Goal: Task Accomplishment & Management: Use online tool/utility

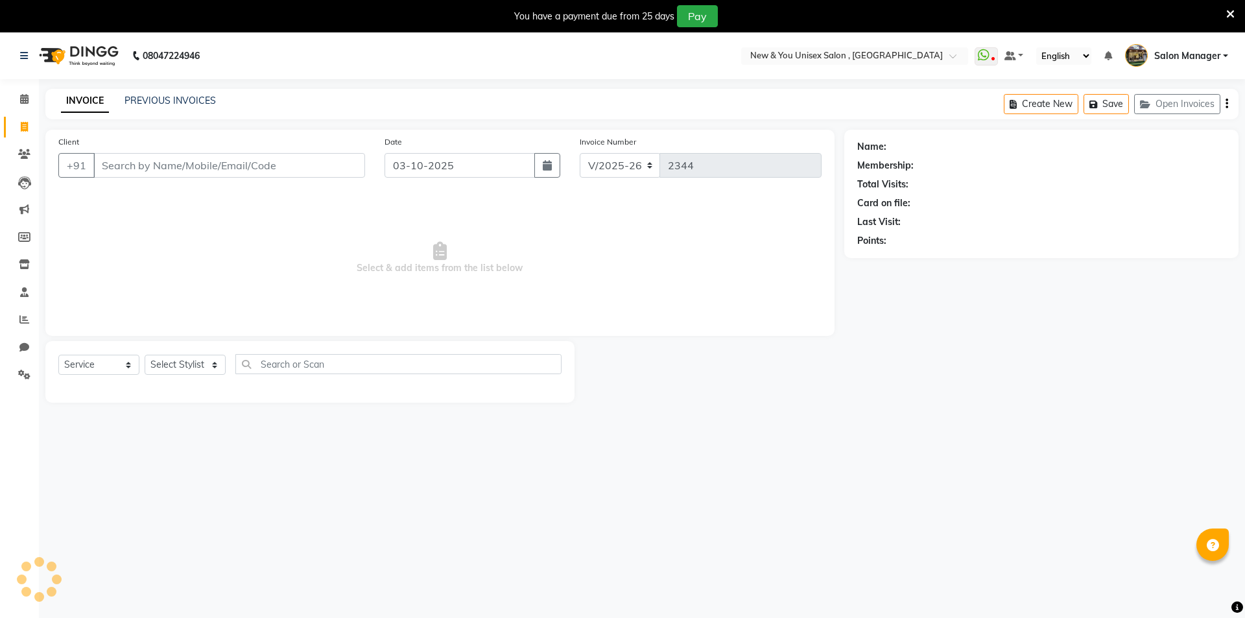
select select "31"
select select "service"
click at [193, 366] on select "Select Stylist HEMANT [PERSON_NAME] [PERSON_NAME] Salon Manager [PERSON_NAME] […" at bounding box center [185, 365] width 81 height 20
select select "70140"
click at [145, 355] on select "Select Stylist HEMANT [PERSON_NAME] [PERSON_NAME] Salon Manager [PERSON_NAME] […" at bounding box center [185, 365] width 81 height 20
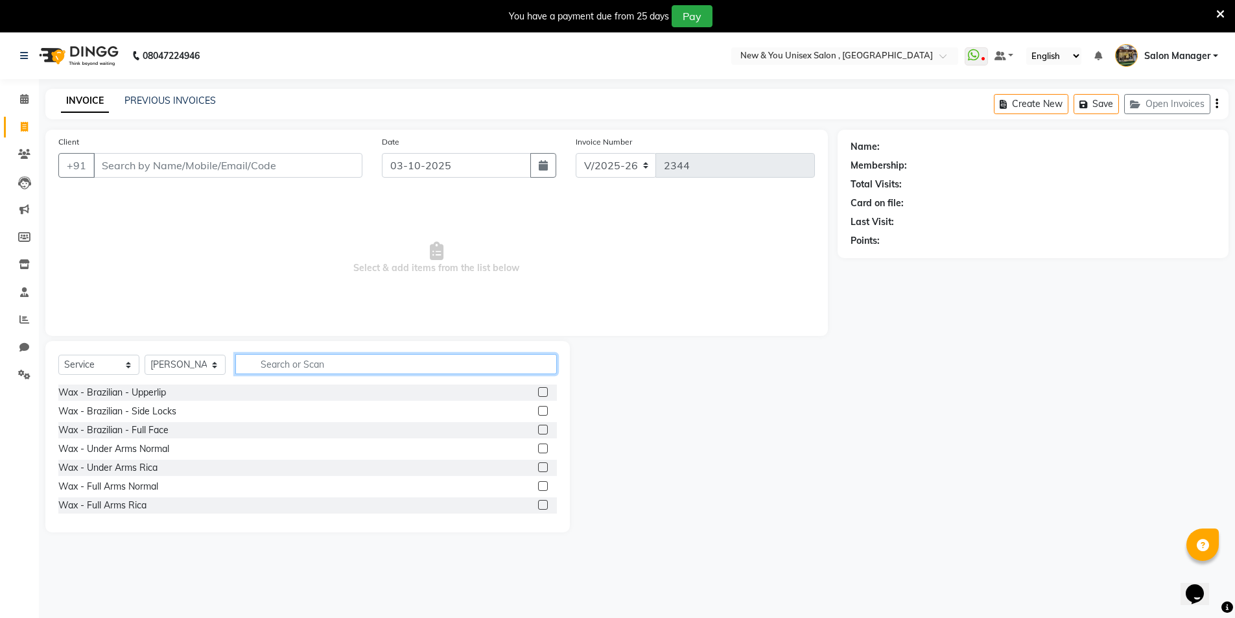
click at [359, 363] on input "text" at bounding box center [396, 364] width 322 height 20
type input "hr"
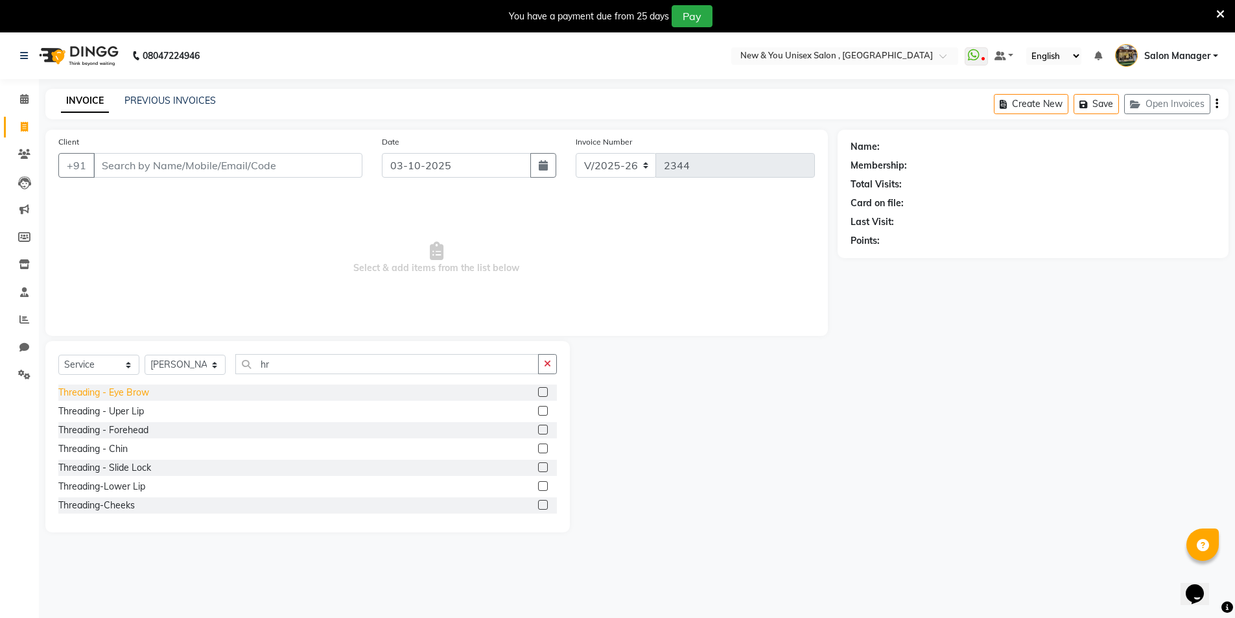
click at [139, 397] on div "Threading - Eye Brow" at bounding box center [103, 393] width 91 height 14
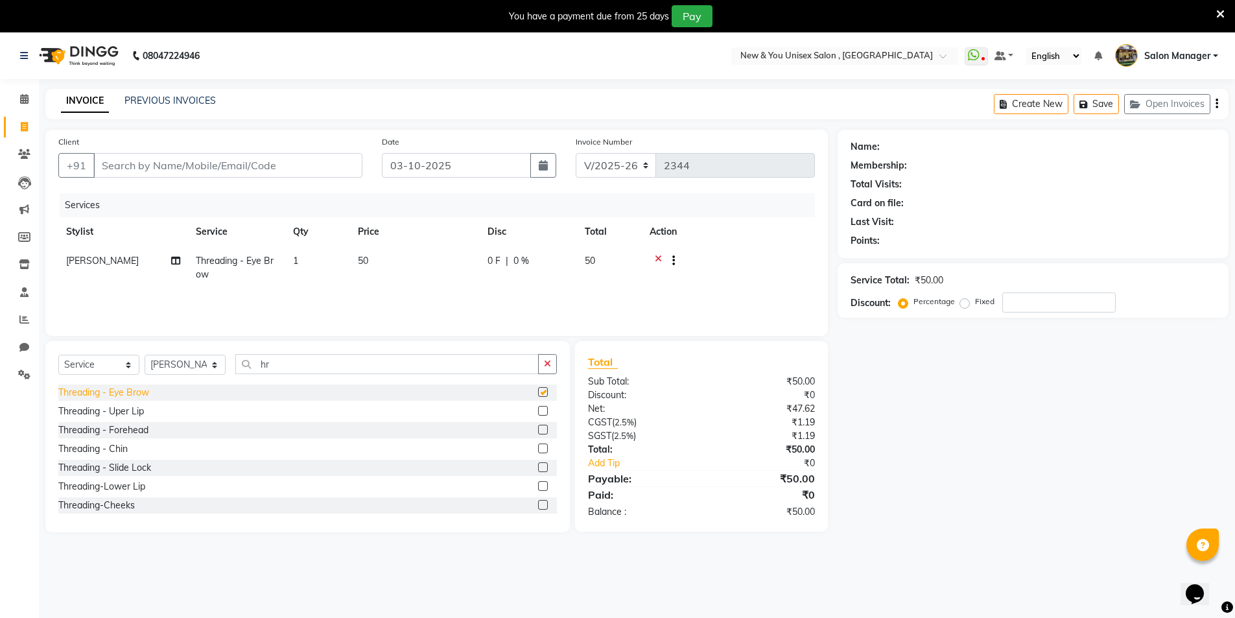
checkbox input "false"
click at [100, 408] on div "Threading - Uper Lip" at bounding box center [101, 412] width 86 height 14
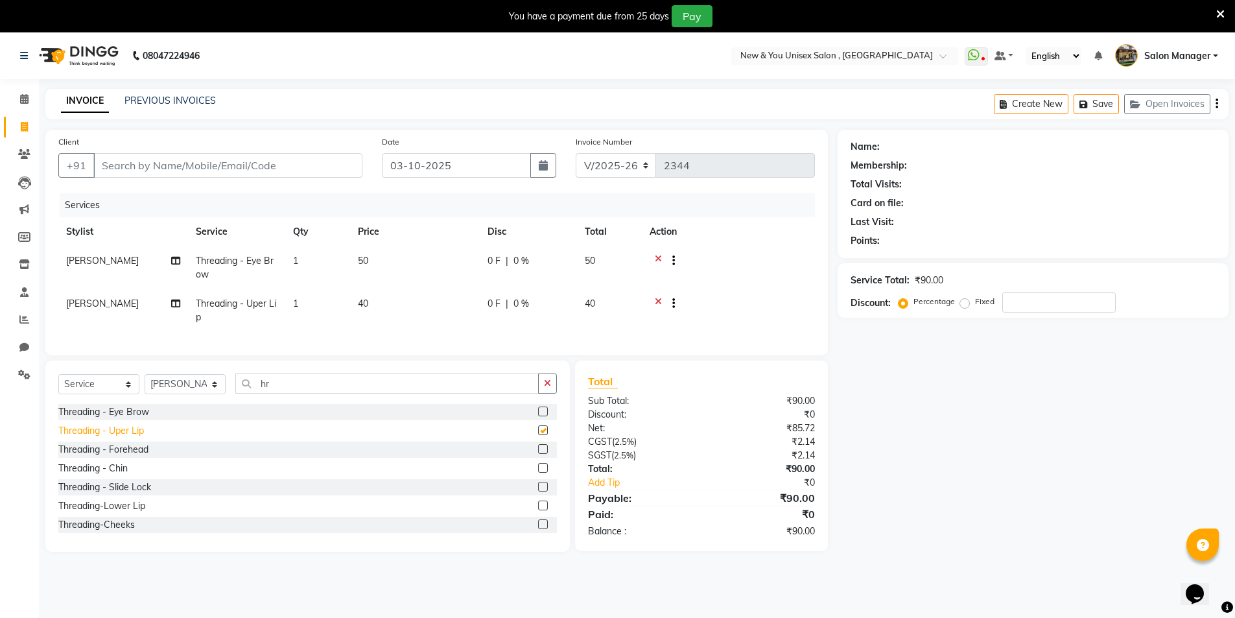
checkbox input "false"
click at [660, 305] on icon at bounding box center [658, 305] width 7 height 16
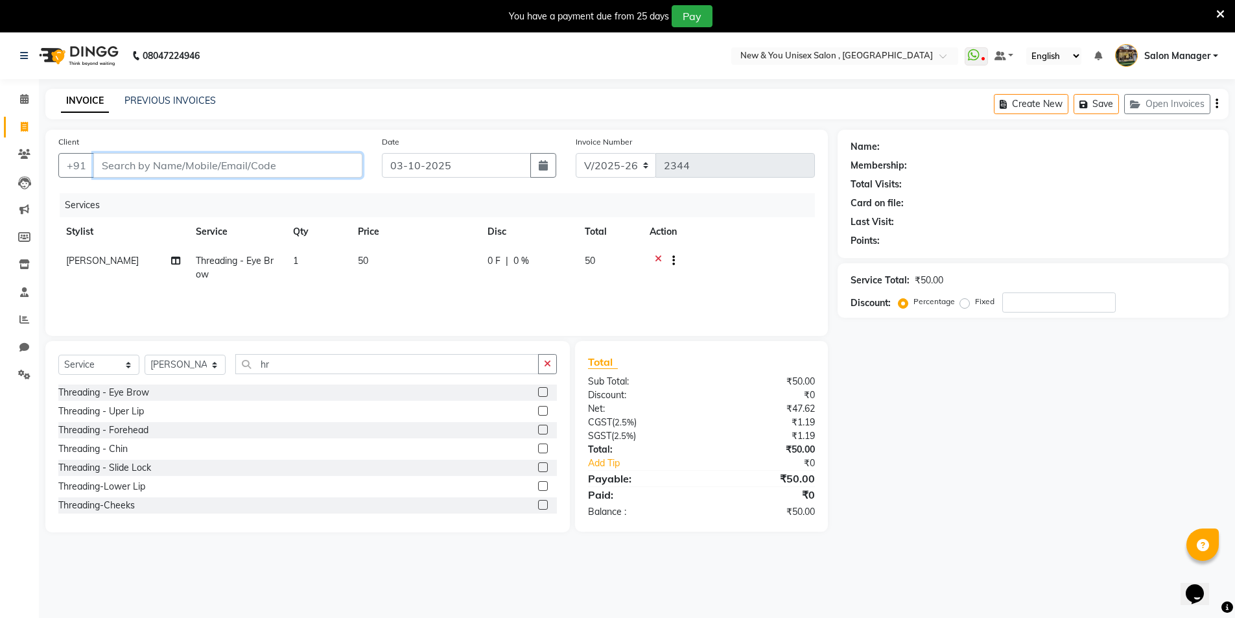
click at [171, 163] on input "Client" at bounding box center [227, 165] width 269 height 25
type input "9"
type input "0"
click at [135, 171] on input "961635776" at bounding box center [194, 165] width 203 height 25
click at [134, 169] on input "961635776" at bounding box center [194, 165] width 203 height 25
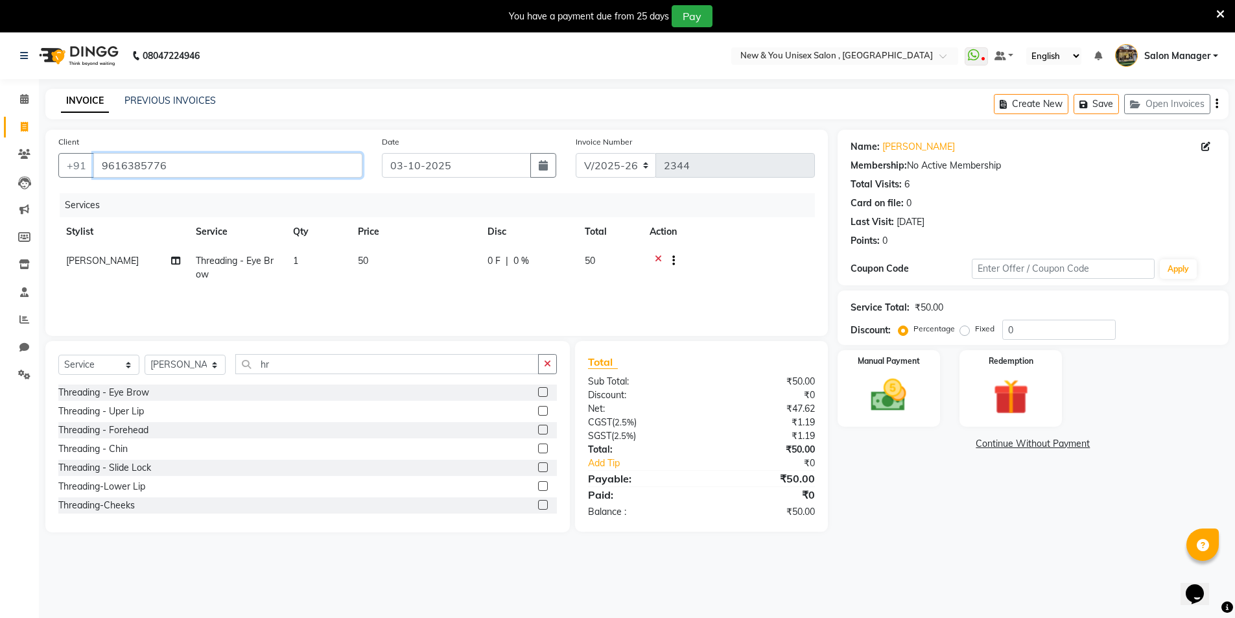
click at [175, 172] on input "9616385776" at bounding box center [227, 165] width 269 height 25
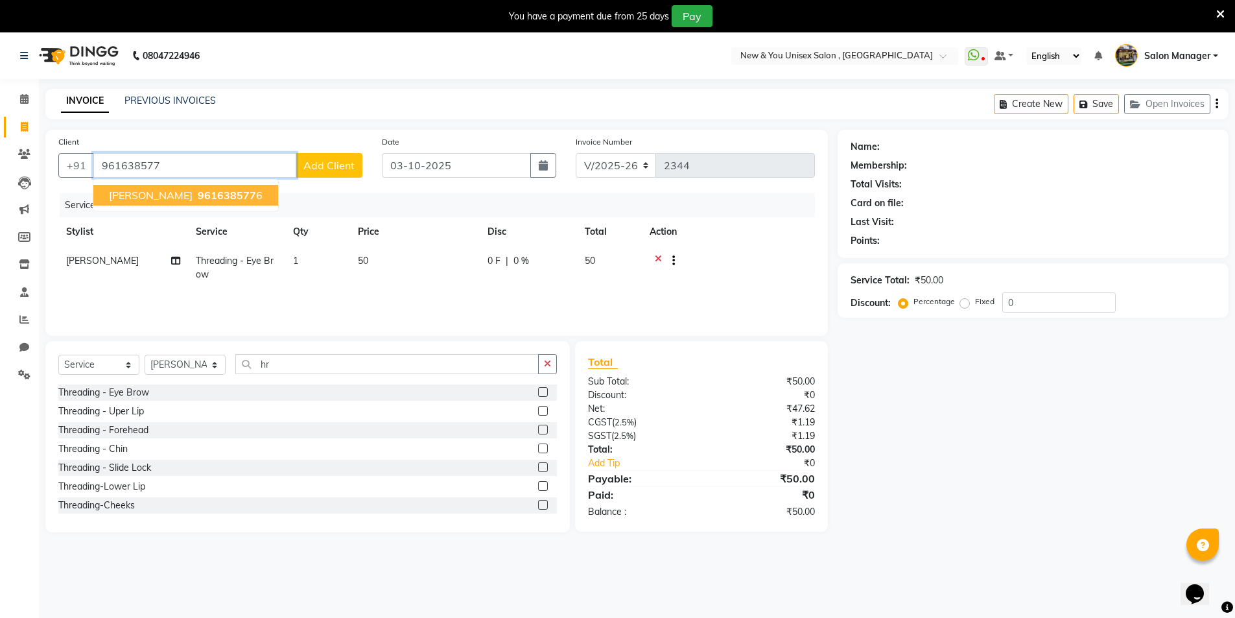
click at [198, 195] on span "961638577" at bounding box center [227, 195] width 58 height 13
type input "9616385776"
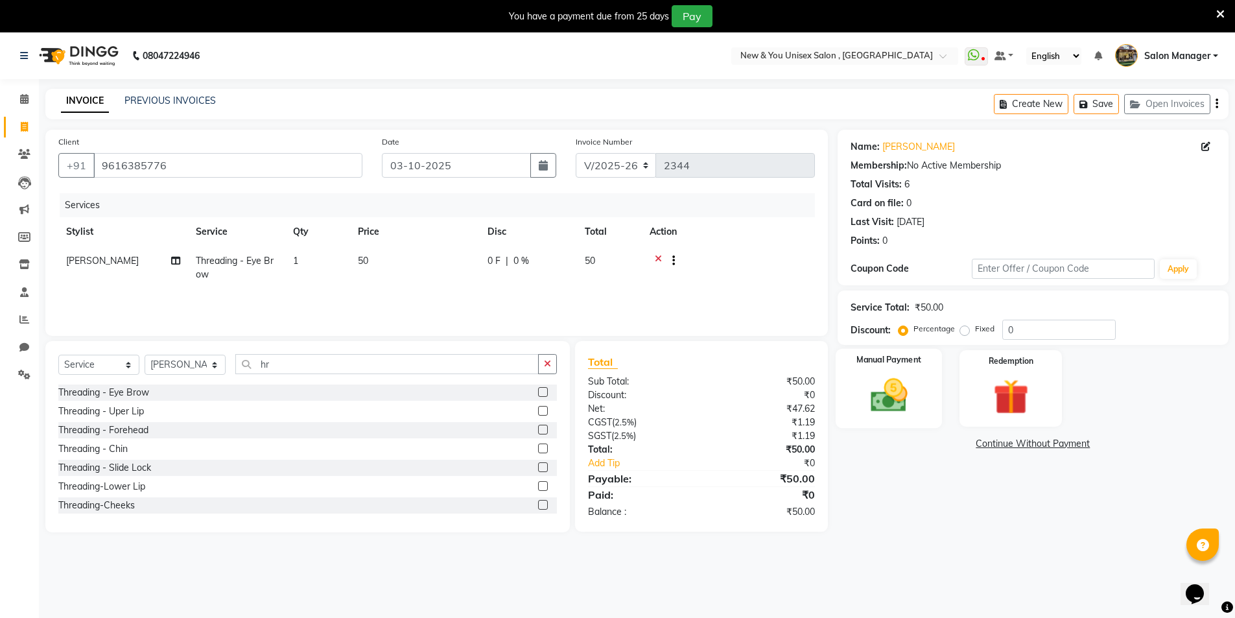
click at [908, 383] on img at bounding box center [889, 395] width 60 height 42
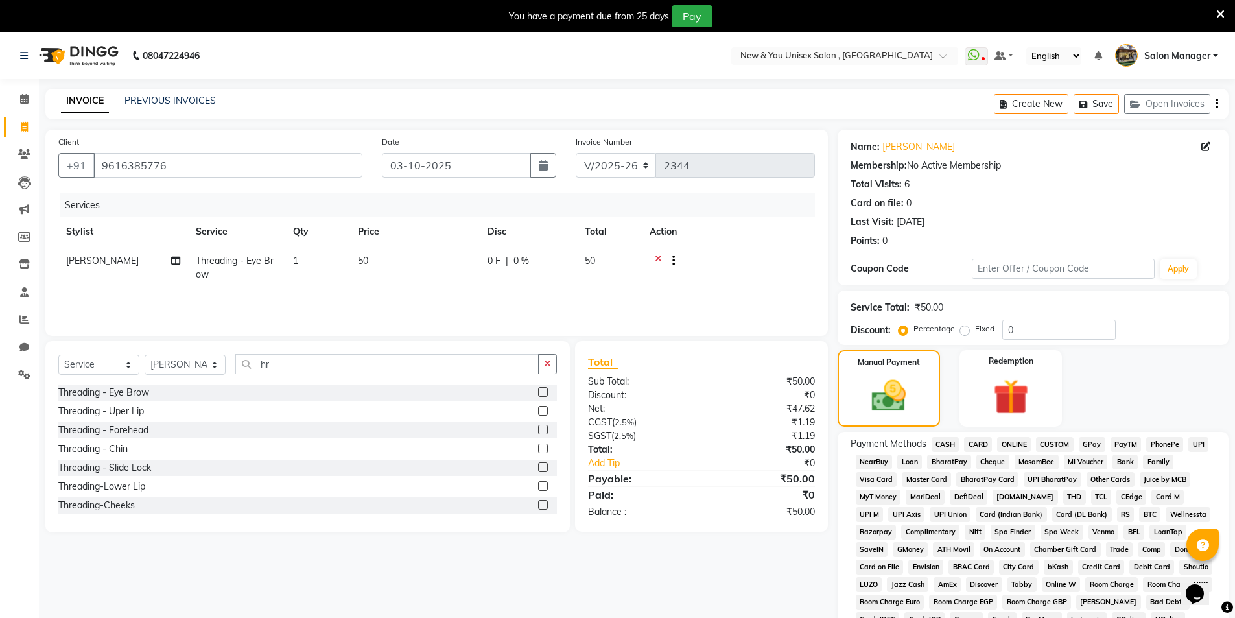
click at [939, 441] on span "CASH" at bounding box center [946, 444] width 28 height 15
click at [1218, 107] on div "Create New Save Open Invoices" at bounding box center [1111, 104] width 235 height 30
click at [1219, 106] on div "Create New Save Open Invoices" at bounding box center [1111, 104] width 235 height 30
click at [1214, 104] on div "Create New Save Open Invoices" at bounding box center [1111, 104] width 235 height 30
click at [1214, 106] on div "Create New Save Open Invoices" at bounding box center [1111, 104] width 235 height 30
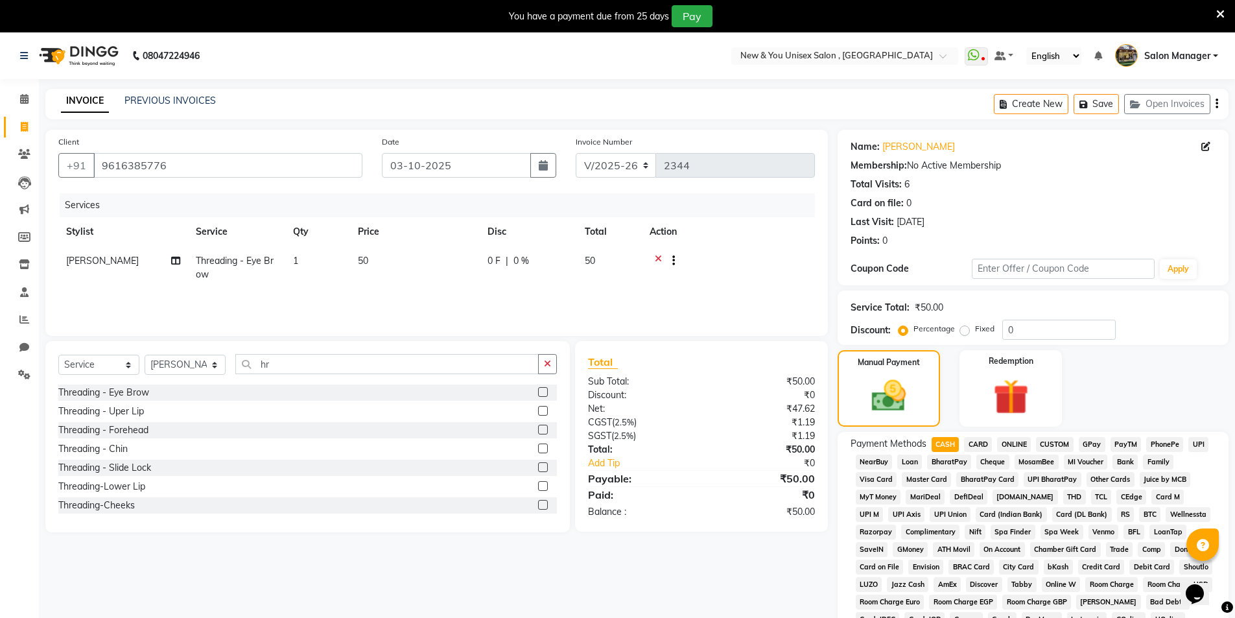
click at [1214, 106] on div "Create New Save Open Invoices" at bounding box center [1111, 104] width 235 height 30
click at [1214, 108] on div "Create New Save Open Invoices" at bounding box center [1111, 104] width 235 height 30
click at [1219, 109] on div "Create New Save Open Invoices" at bounding box center [1111, 104] width 235 height 30
click at [1219, 103] on div "Create New Save Open Invoices" at bounding box center [1111, 104] width 235 height 30
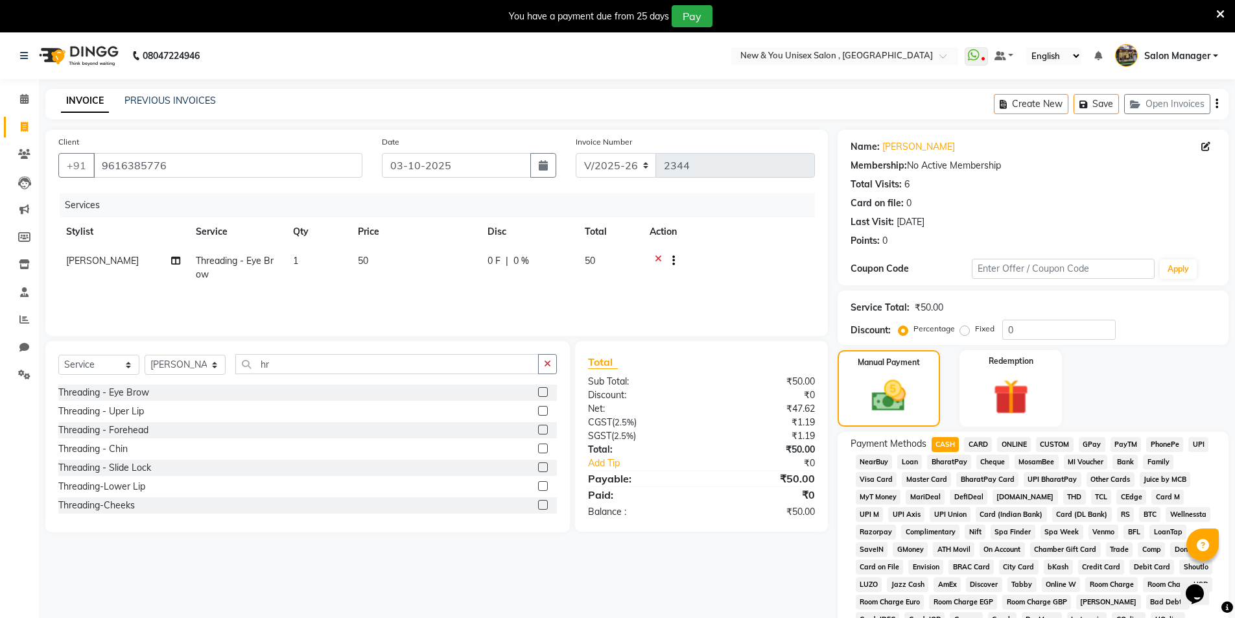
click at [1219, 103] on div "Create New Save Open Invoices" at bounding box center [1111, 104] width 235 height 30
click at [1217, 104] on icon "button" at bounding box center [1217, 104] width 3 height 1
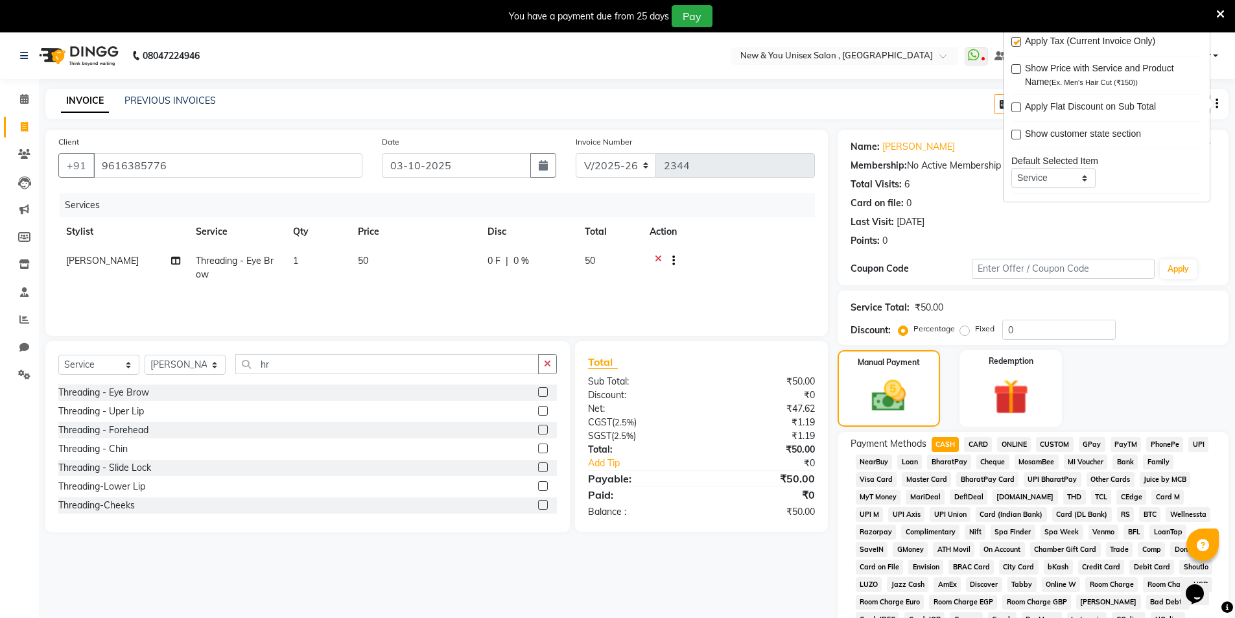
click at [1014, 42] on label at bounding box center [1016, 42] width 10 height 10
click at [1014, 42] on input "checkbox" at bounding box center [1015, 42] width 8 height 8
checkbox input "false"
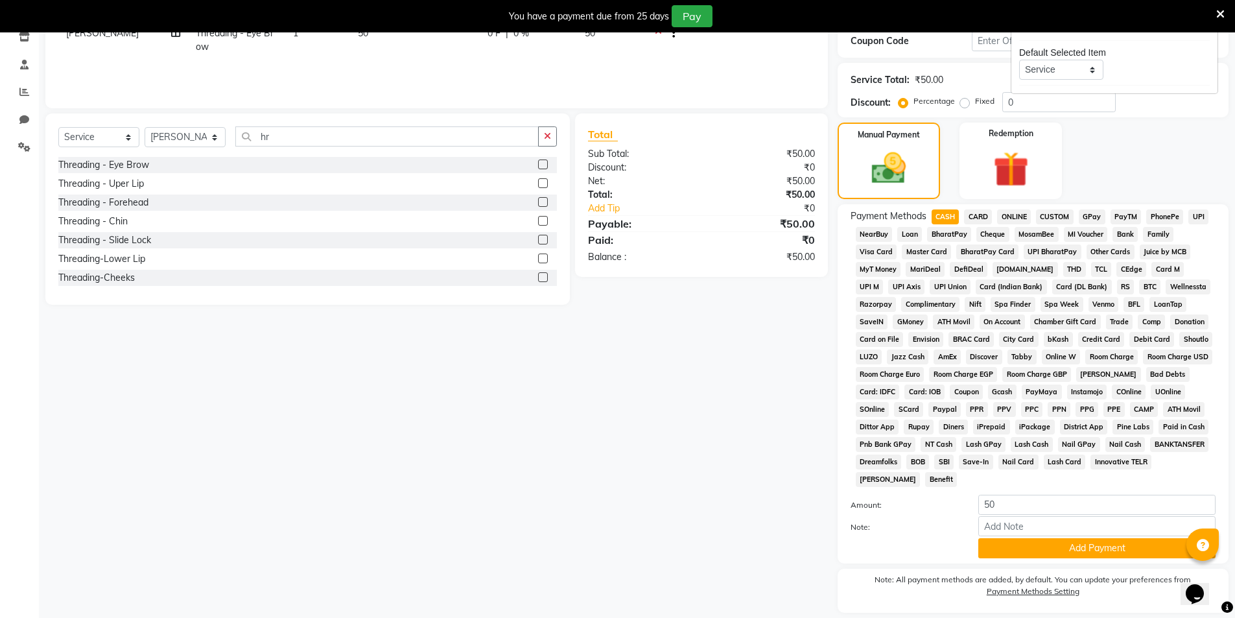
scroll to position [268, 0]
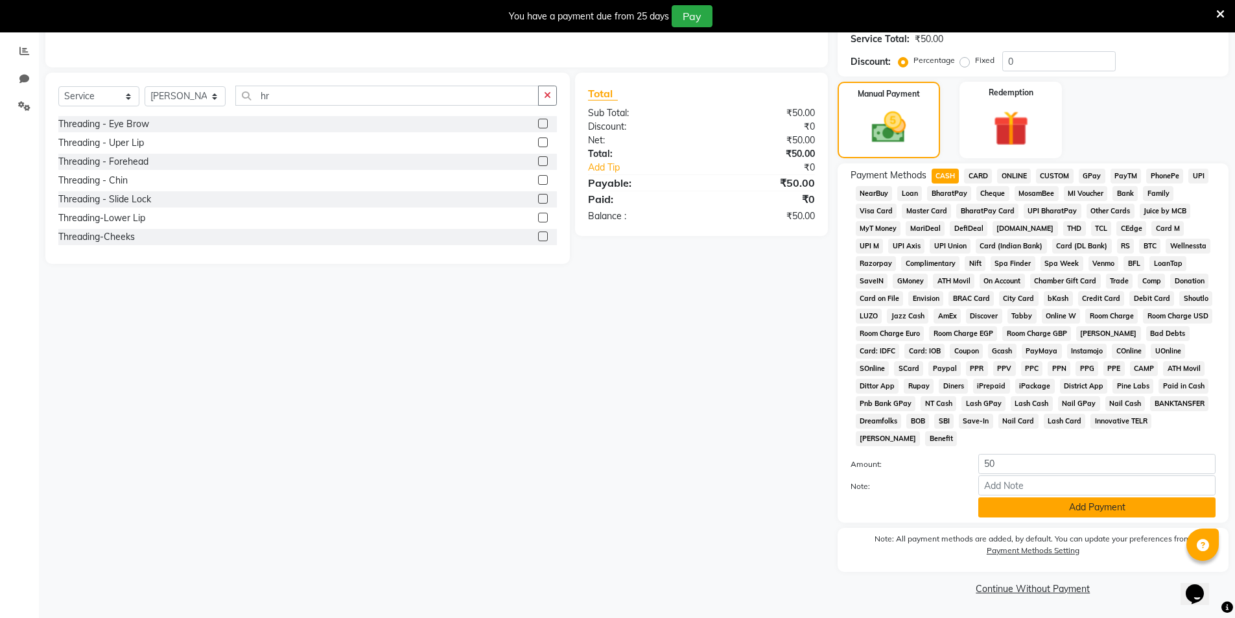
click at [1059, 516] on button "Add Payment" at bounding box center [1096, 507] width 237 height 20
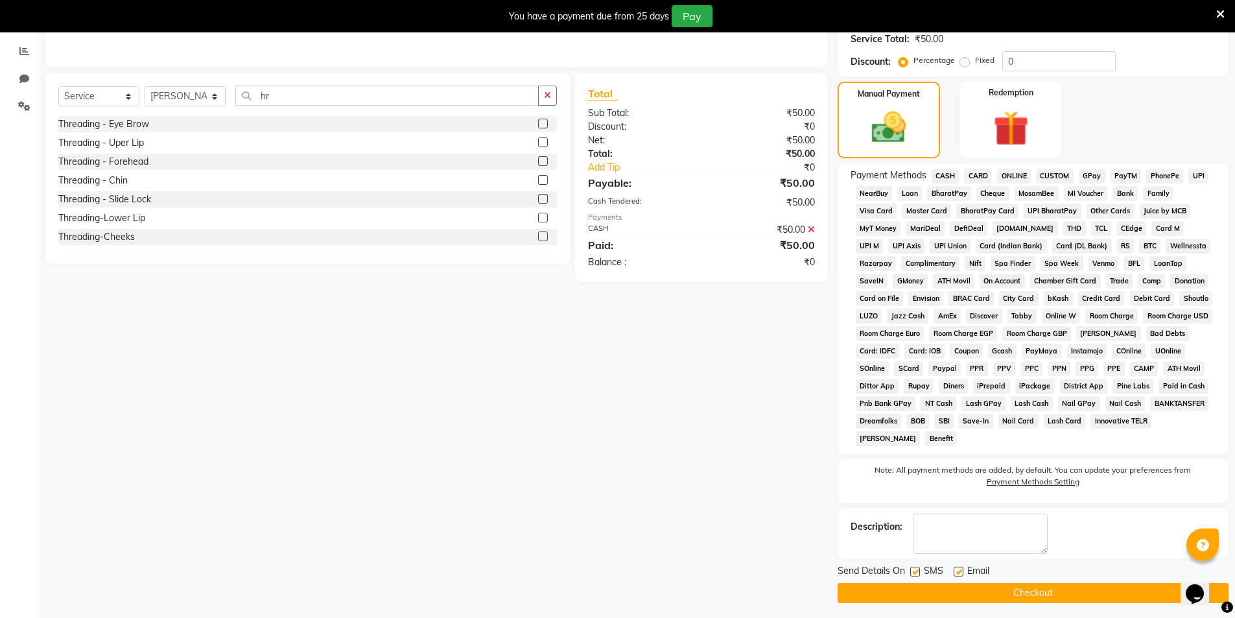
click at [1048, 595] on button "Checkout" at bounding box center [1033, 593] width 391 height 20
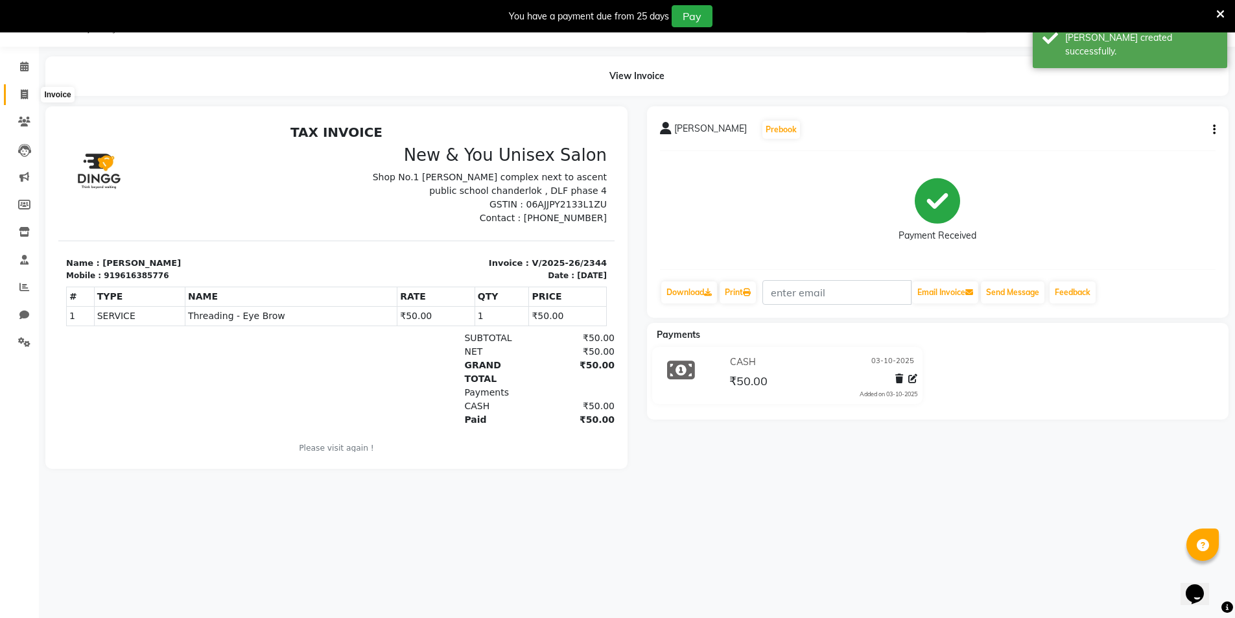
click at [18, 94] on span at bounding box center [24, 95] width 23 height 15
select select "service"
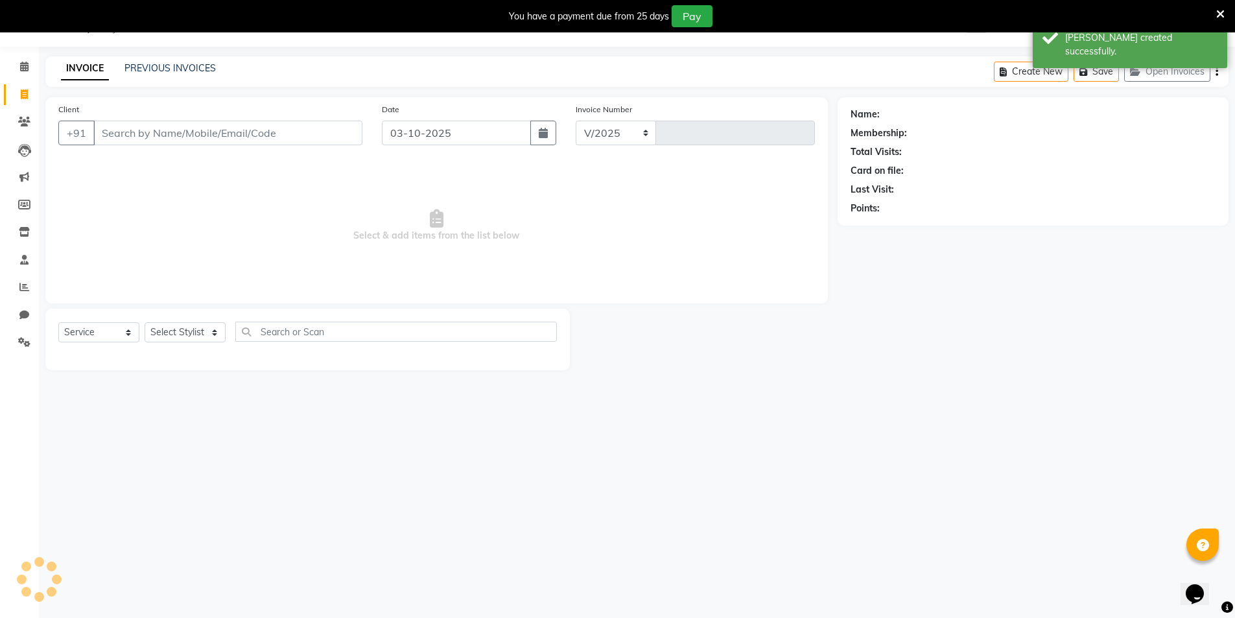
select select "31"
type input "2345"
click at [1216, 7] on span at bounding box center [1220, 13] width 8 height 14
